Goal: Check status

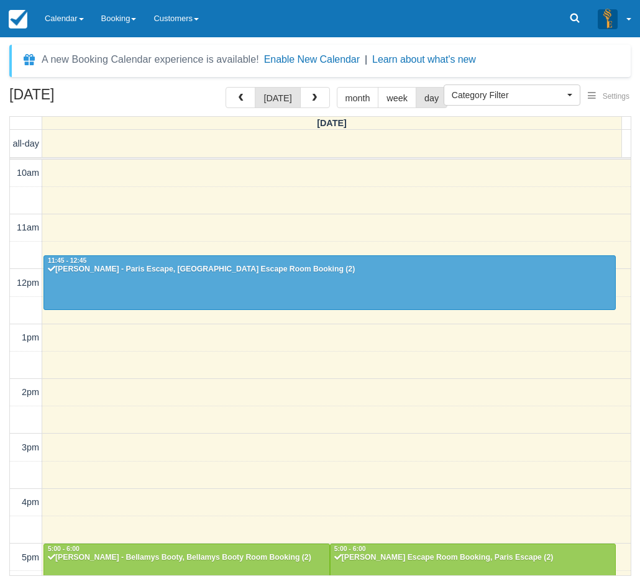
select select
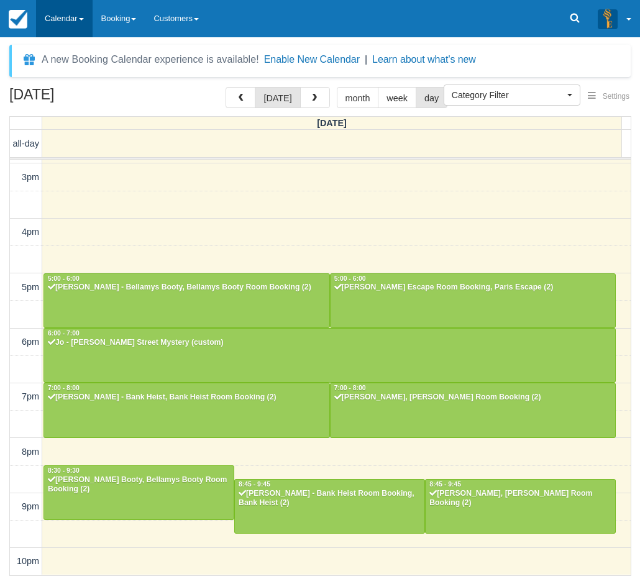
click at [67, 6] on link "Calendar" at bounding box center [64, 18] width 57 height 37
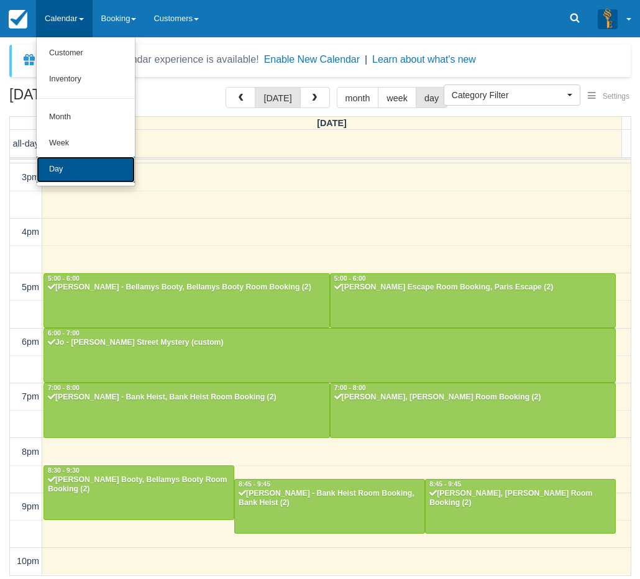
click at [84, 158] on link "Day" at bounding box center [86, 170] width 98 height 26
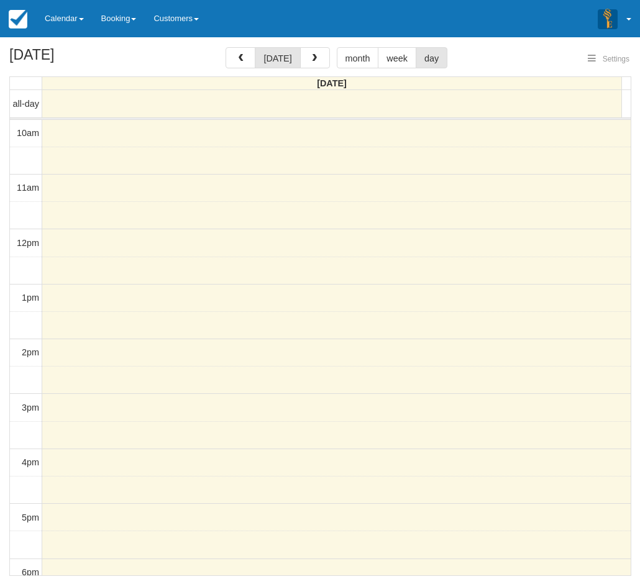
select select
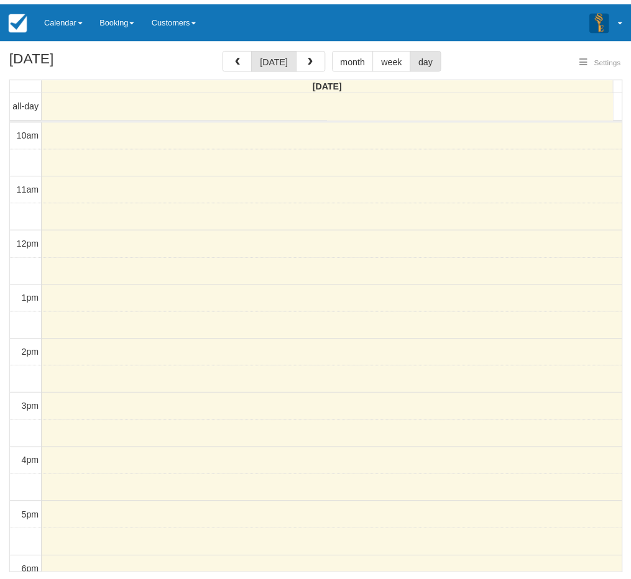
scroll to position [55, 0]
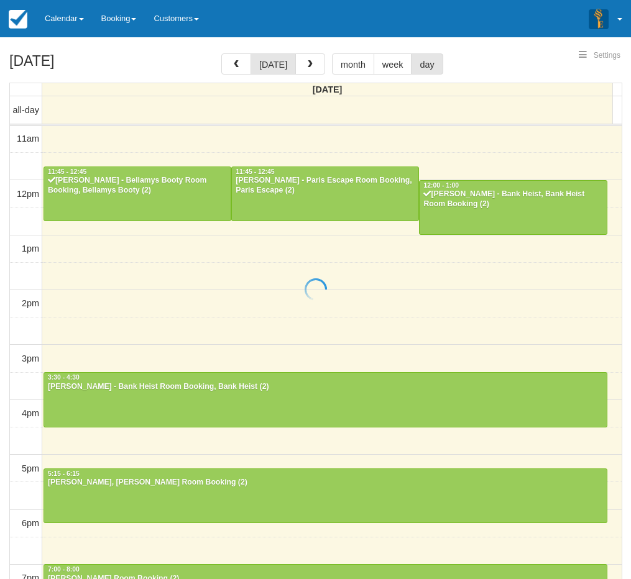
select select
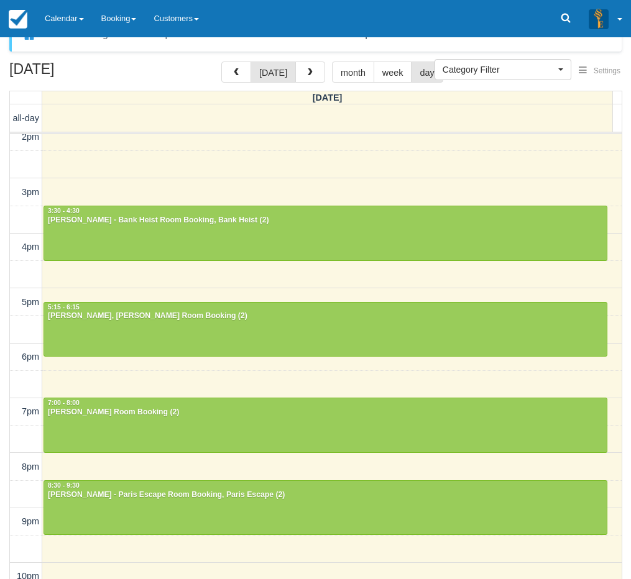
scroll to position [40, 0]
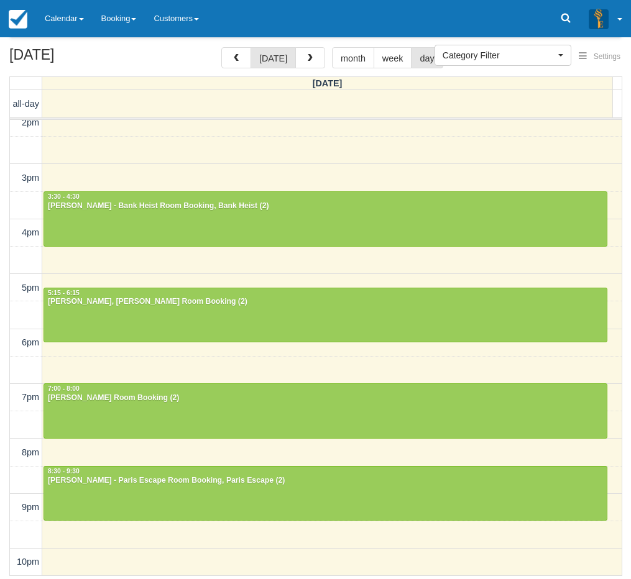
click at [185, 362] on div "10am 11am 12pm 1pm 2pm 3pm 4pm 5pm 6pm 7pm 8pm 9pm 10pm 11:45 - 12:45 Amir Asha…" at bounding box center [315, 233] width 611 height 686
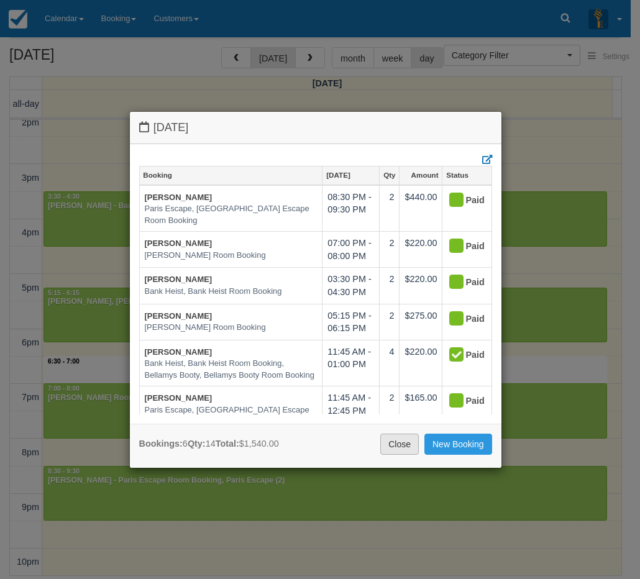
click at [400, 442] on link "Close" at bounding box center [399, 444] width 39 height 21
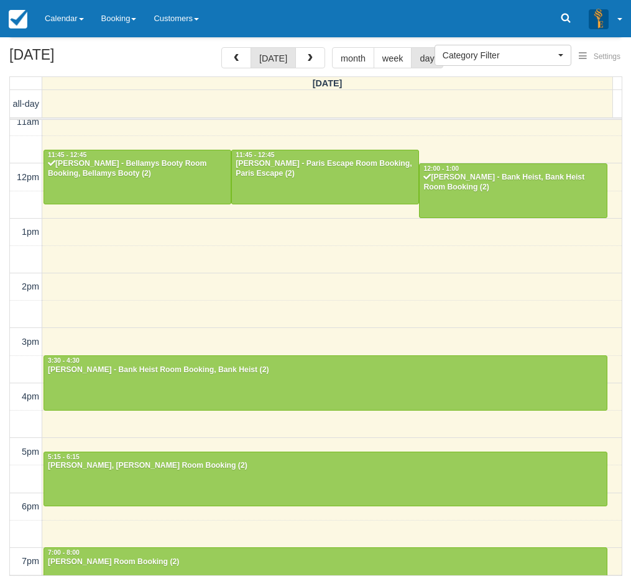
scroll to position [230, 0]
